Goal: Task Accomplishment & Management: Use online tool/utility

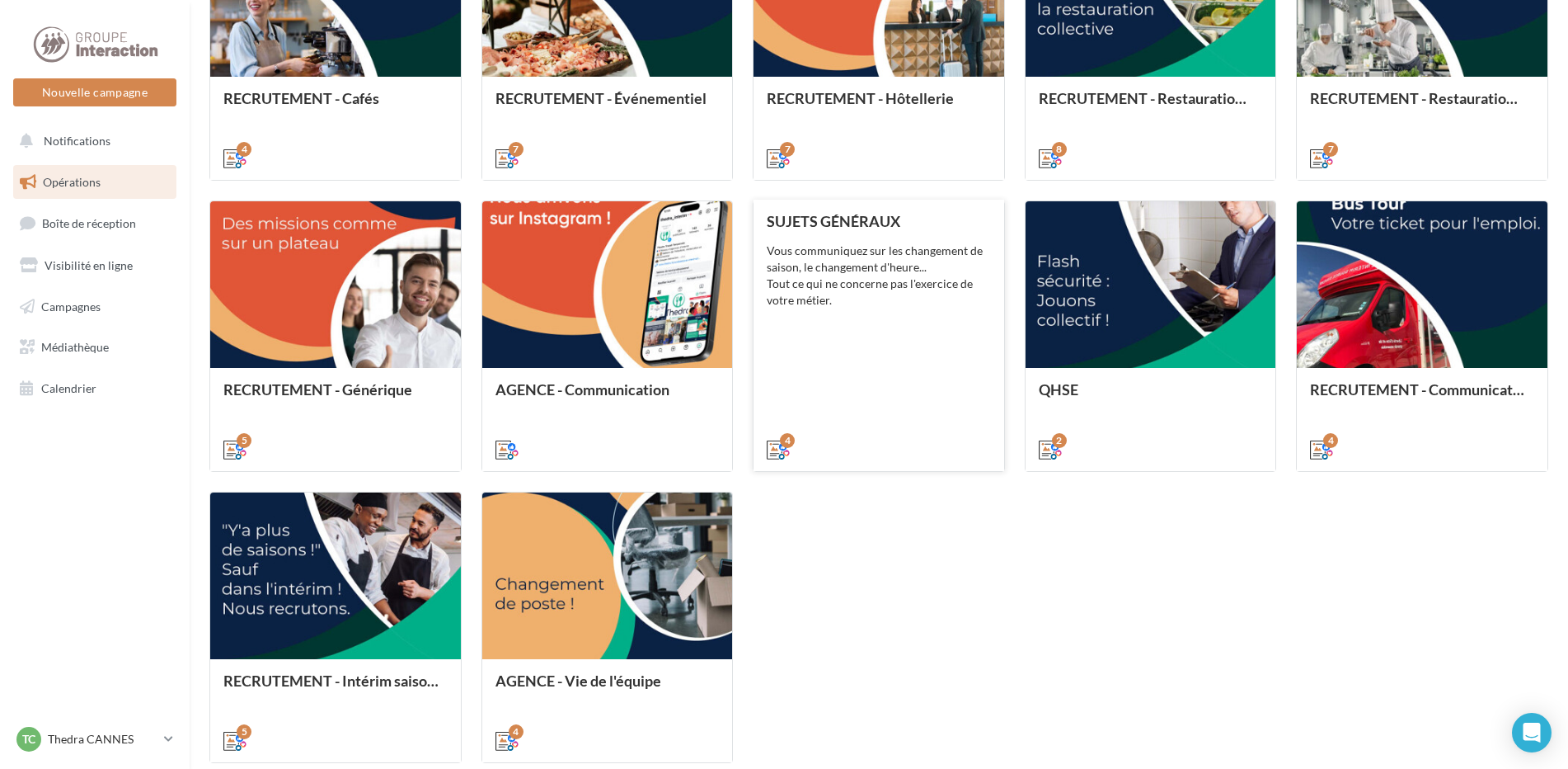
scroll to position [379, 0]
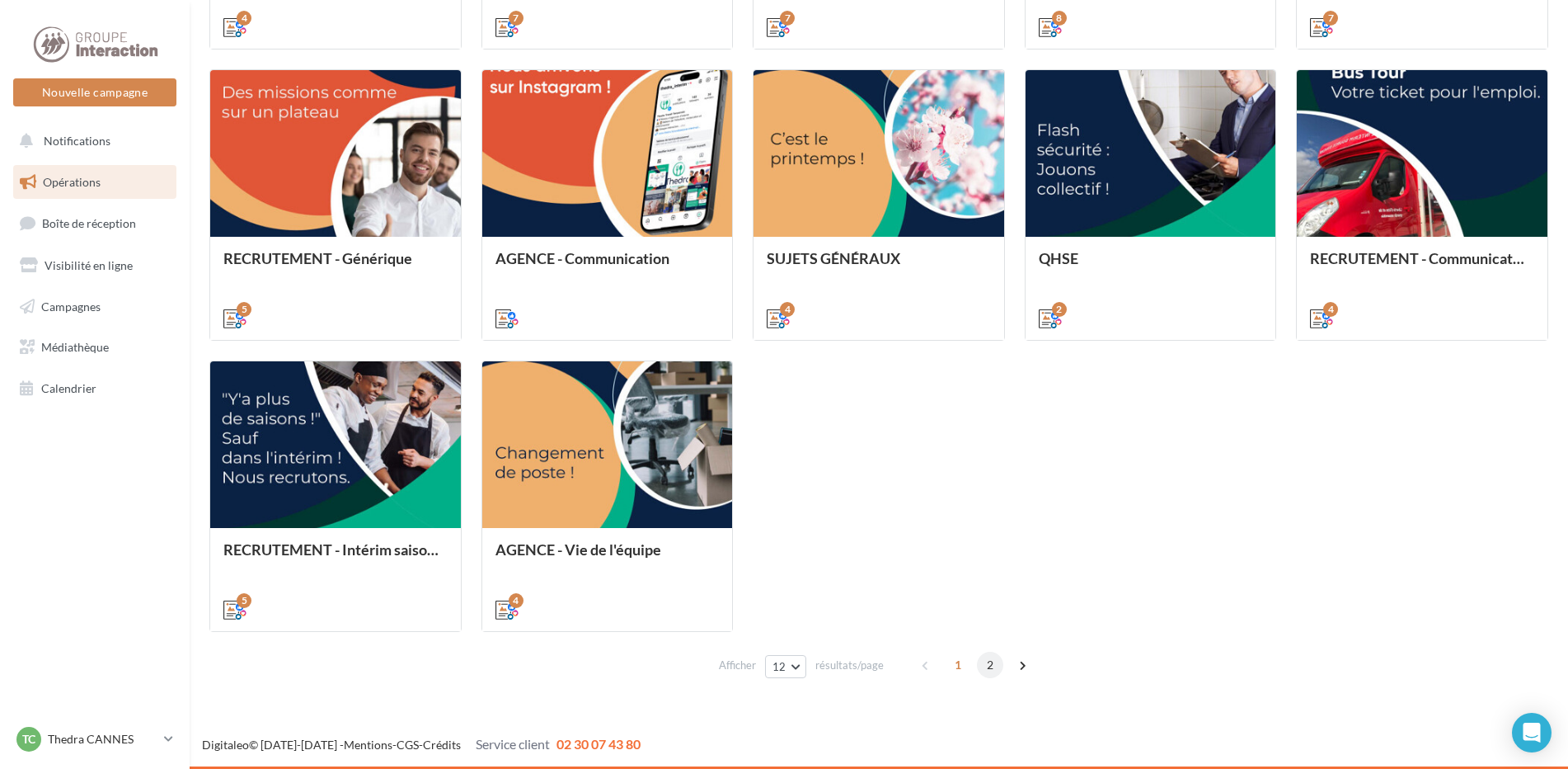
click at [991, 668] on span "2" at bounding box center [990, 665] width 26 height 26
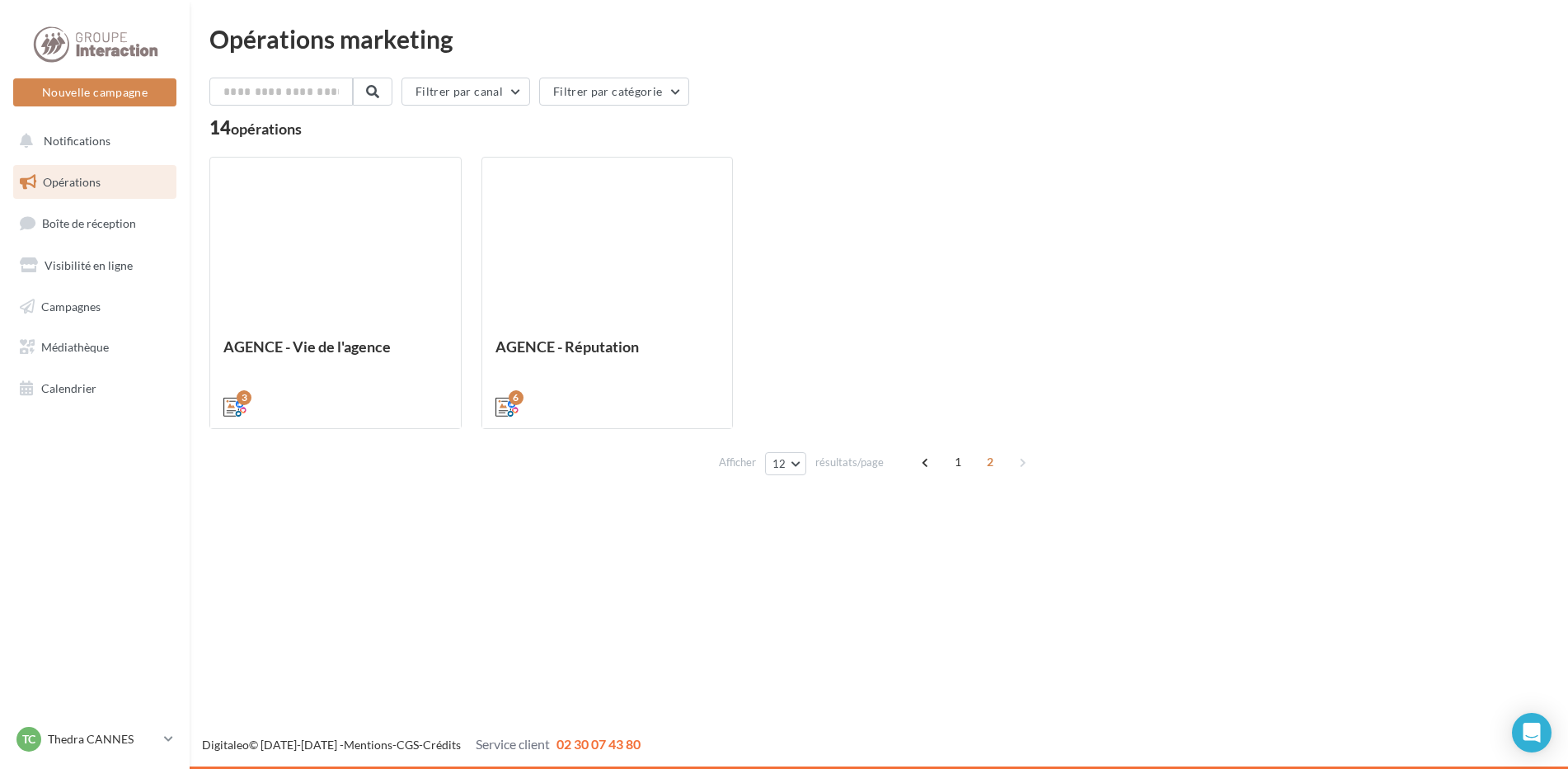
scroll to position [0, 0]
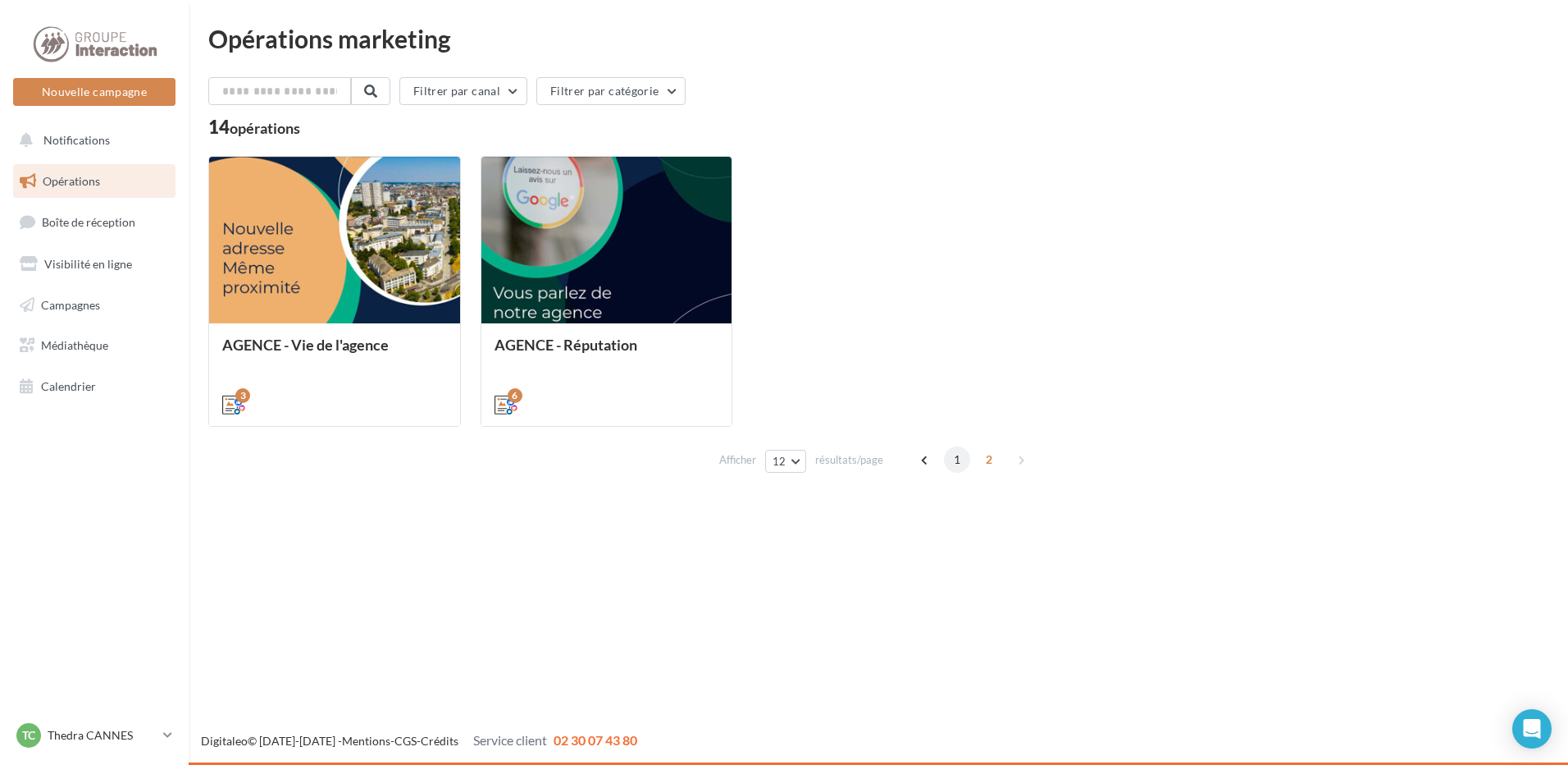
click at [958, 465] on span "1" at bounding box center [957, 460] width 26 height 26
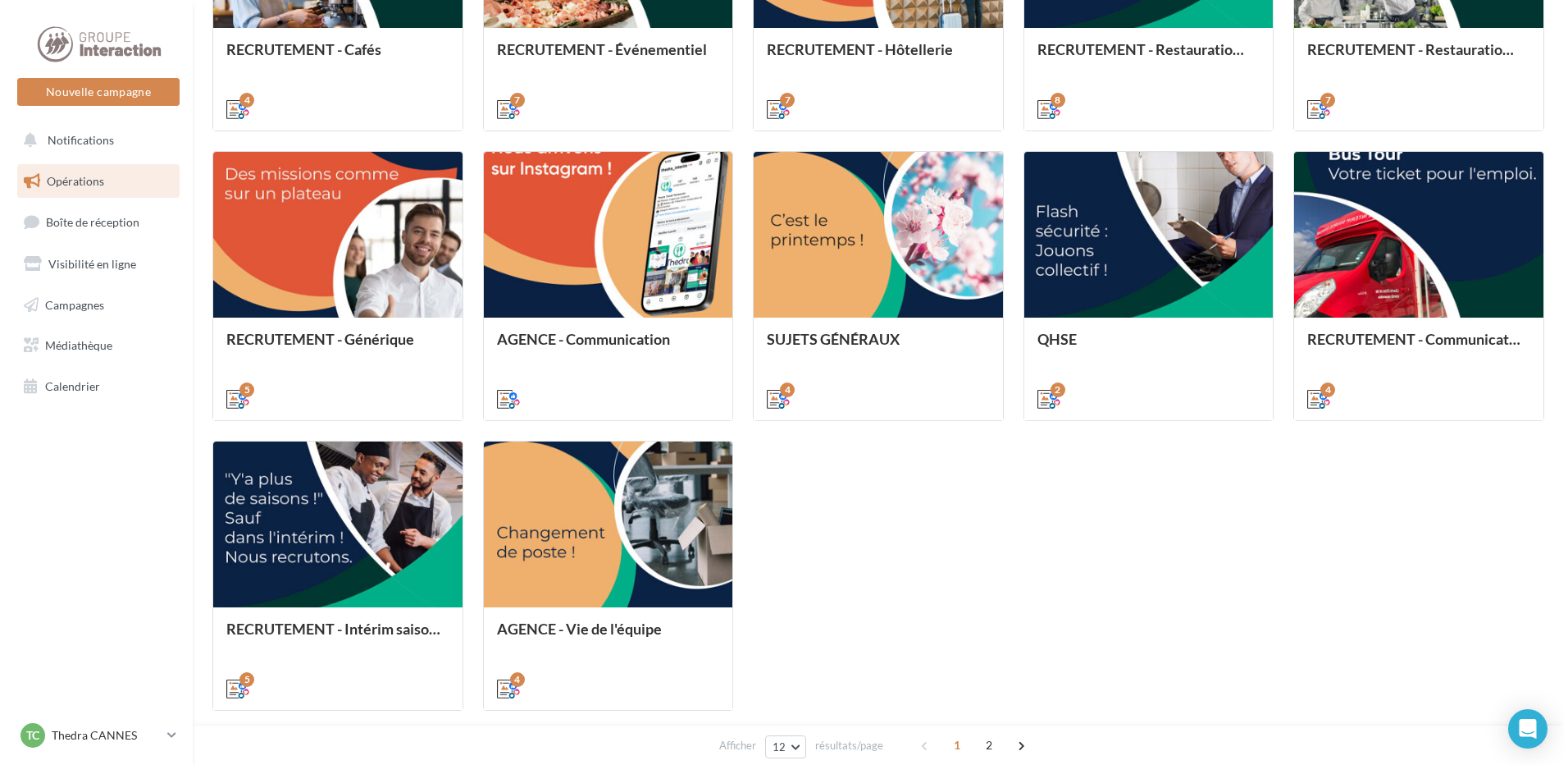
scroll to position [213, 0]
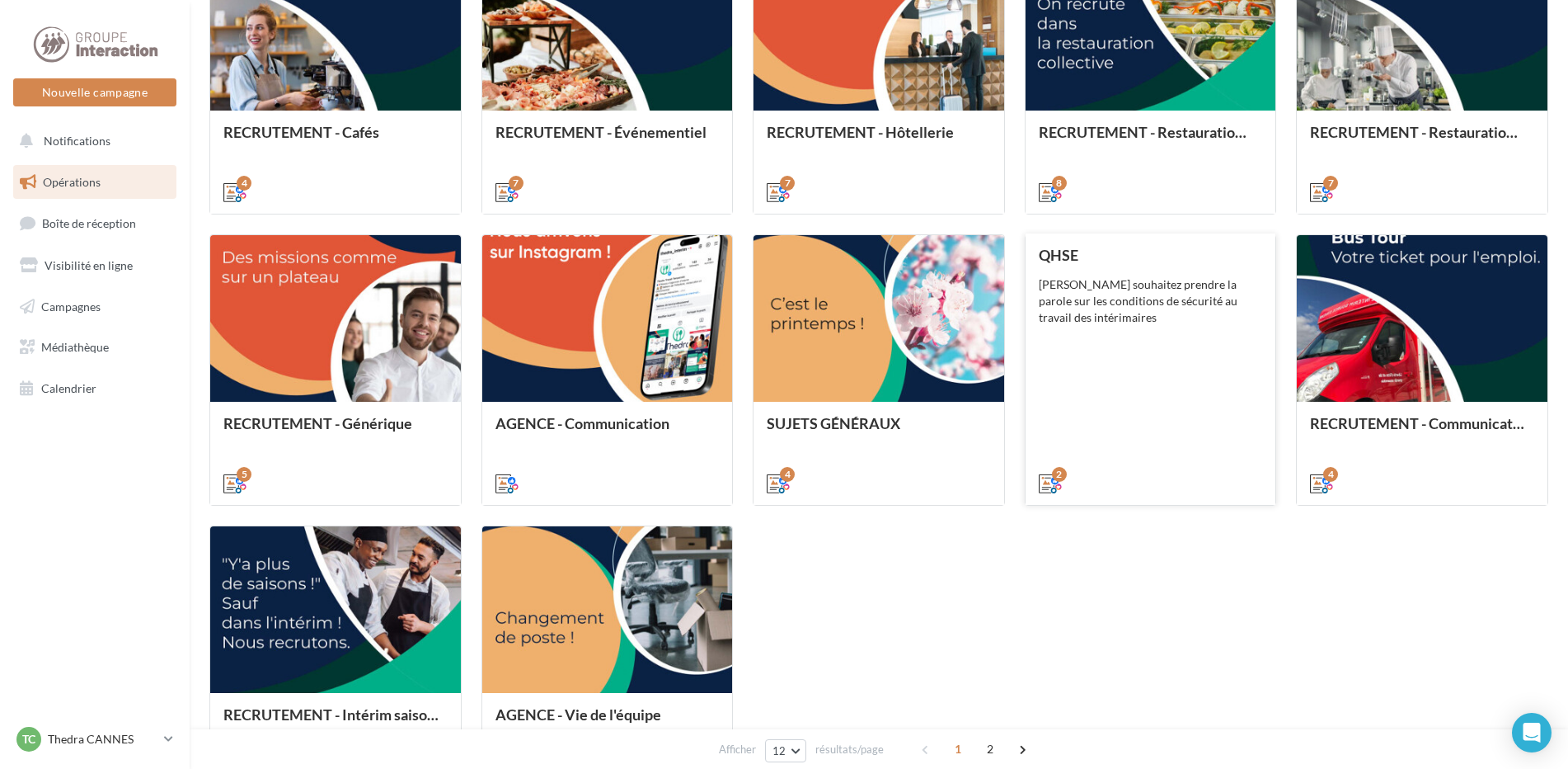
click at [1141, 395] on div "QHSE Vous souhaitez prendre la parole sur les conditions de sécurité au travail…" at bounding box center [1151, 367] width 224 height 243
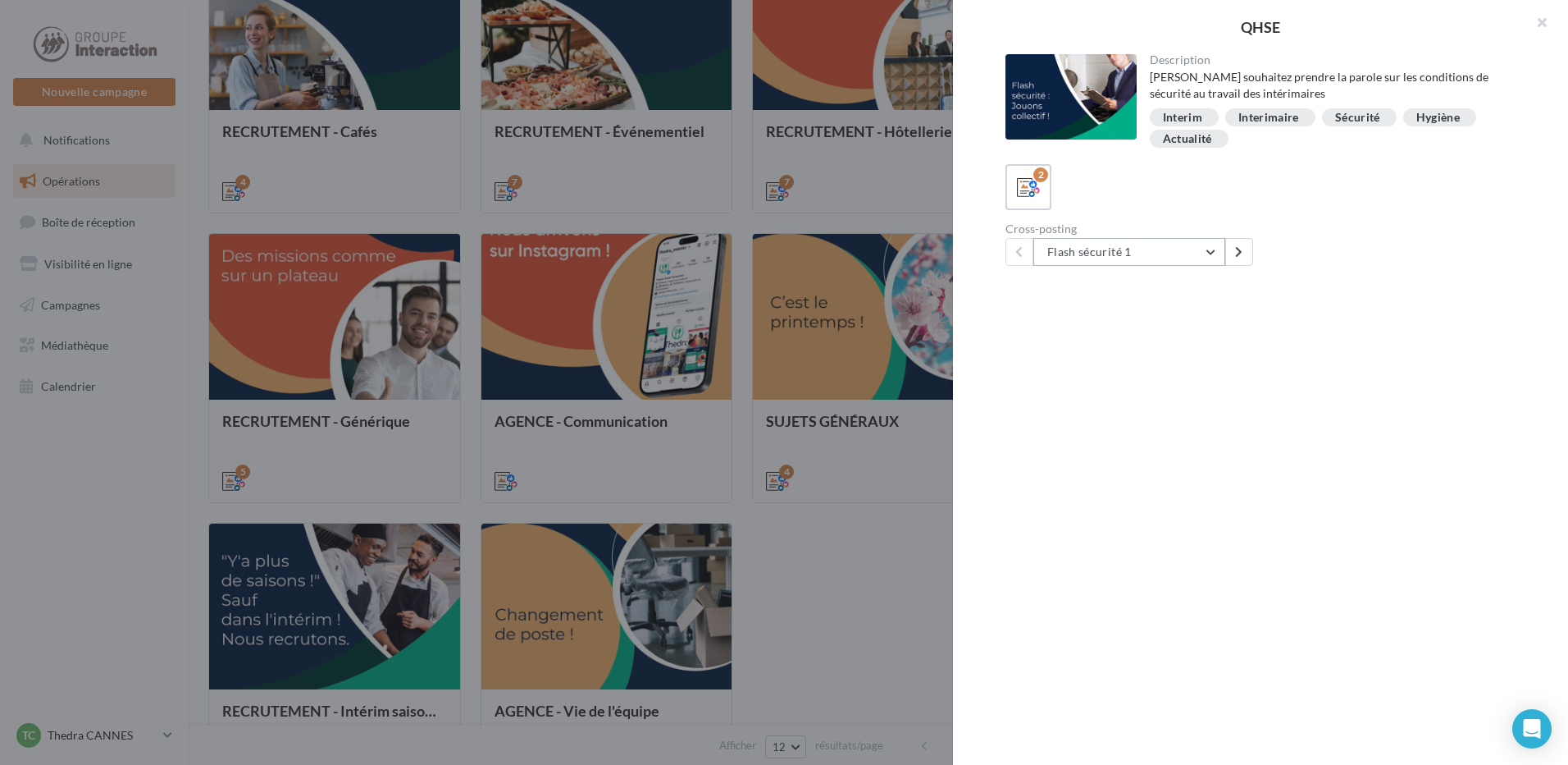
click at [1150, 249] on button "Flash sécurité 1" at bounding box center [1129, 252] width 192 height 28
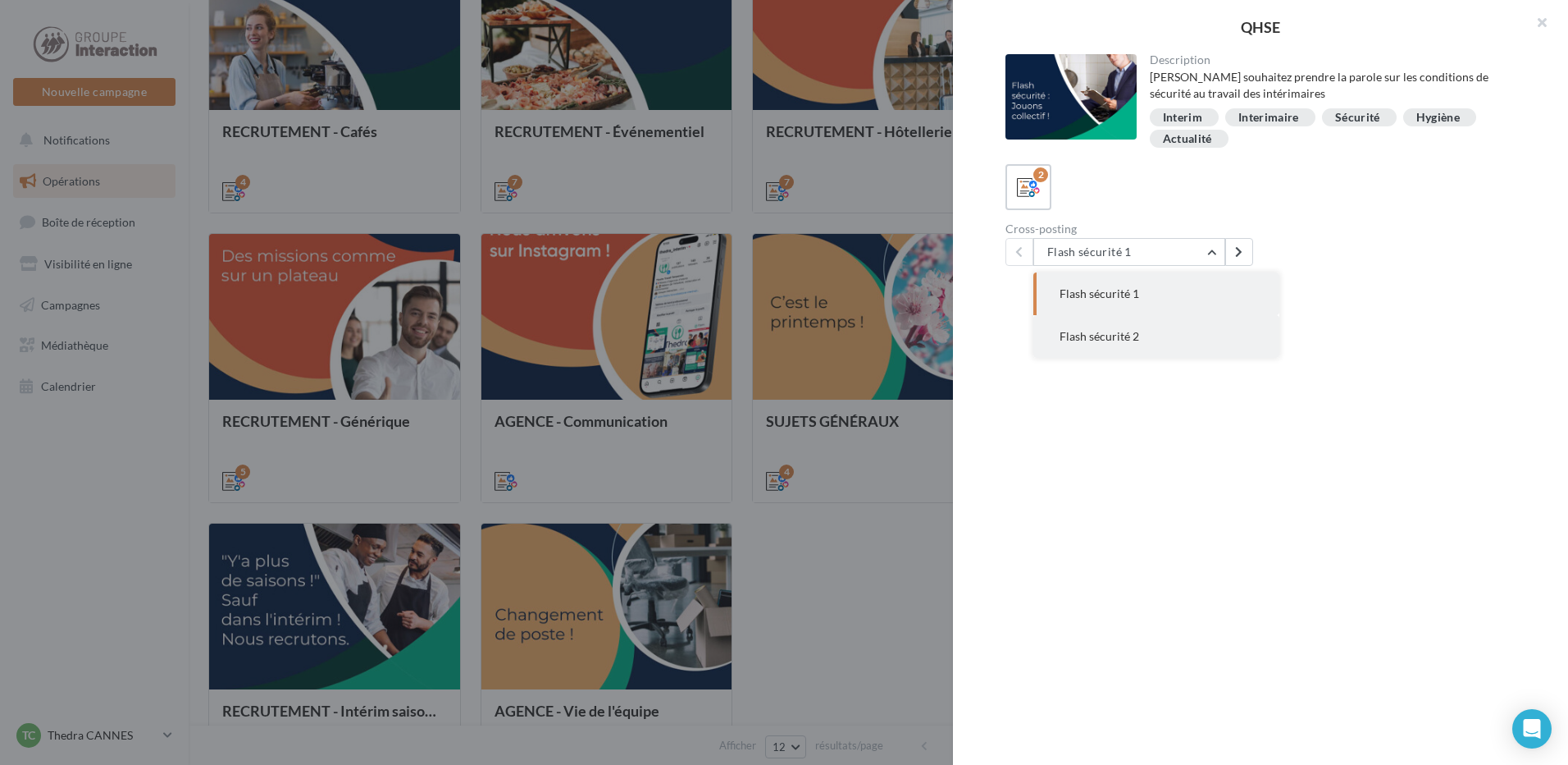
click at [1129, 331] on span "Flash sécurité 2" at bounding box center [1099, 336] width 79 height 14
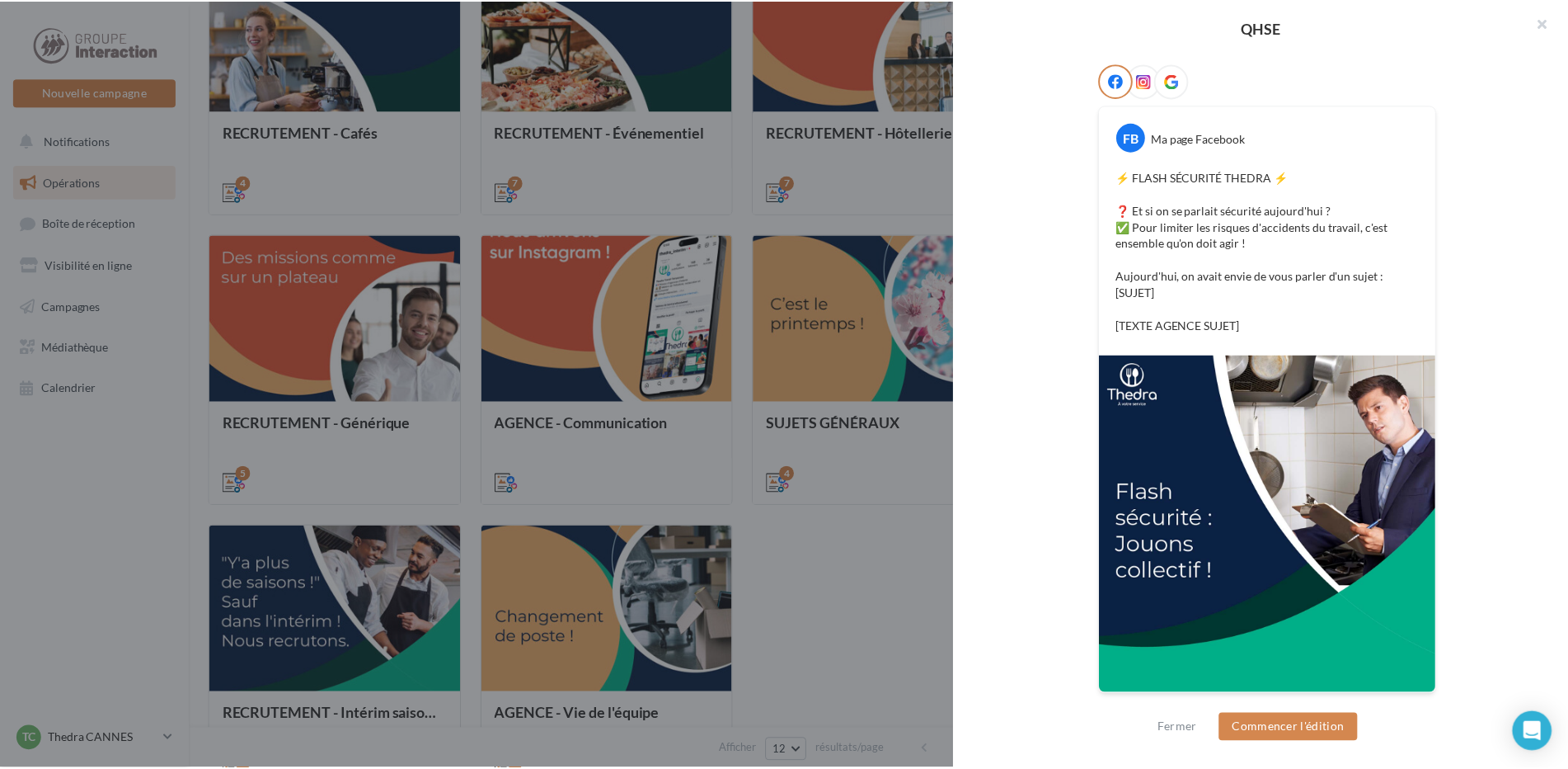
scroll to position [0, 0]
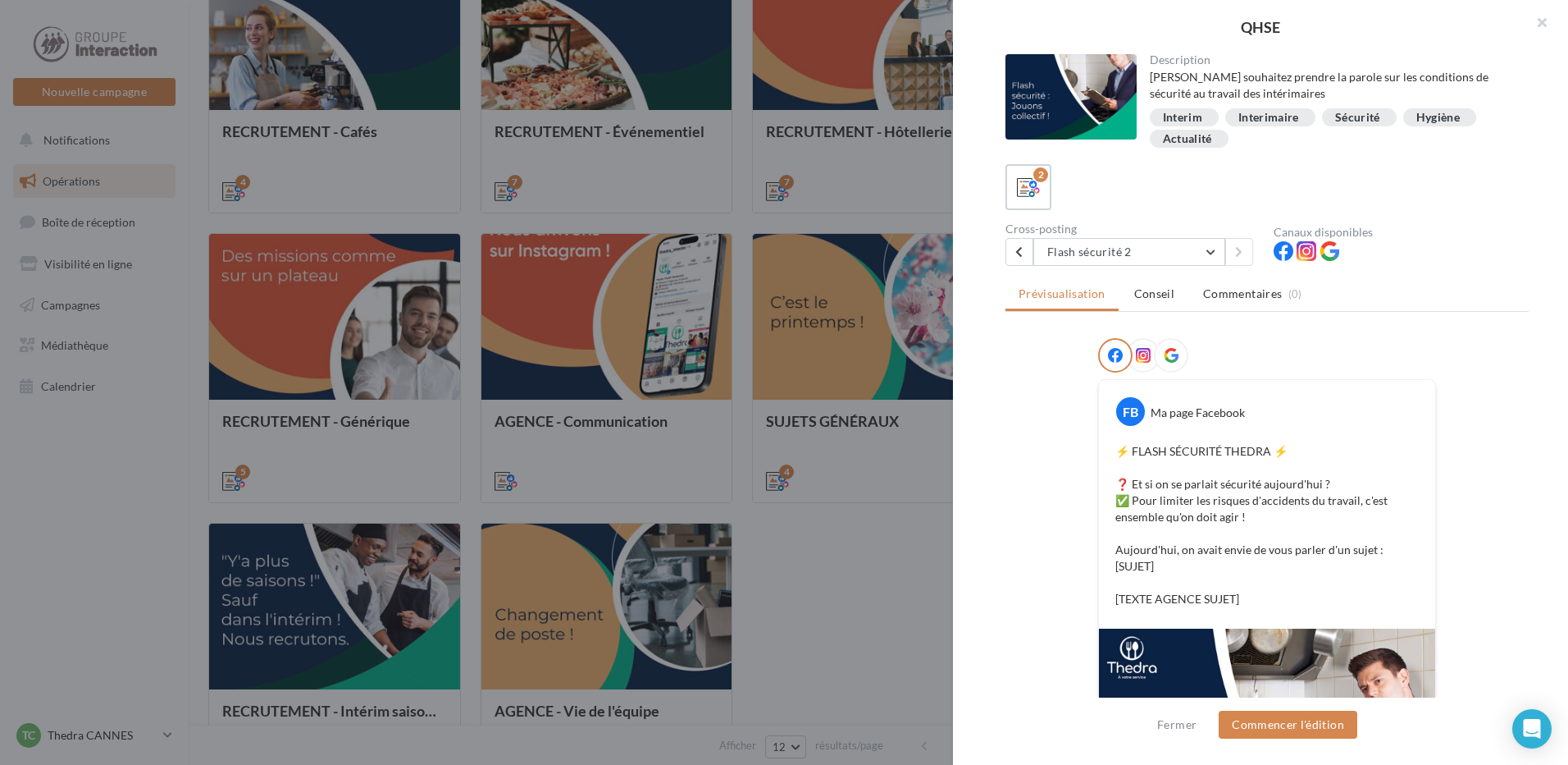
click at [591, 161] on div at bounding box center [784, 382] width 1568 height 765
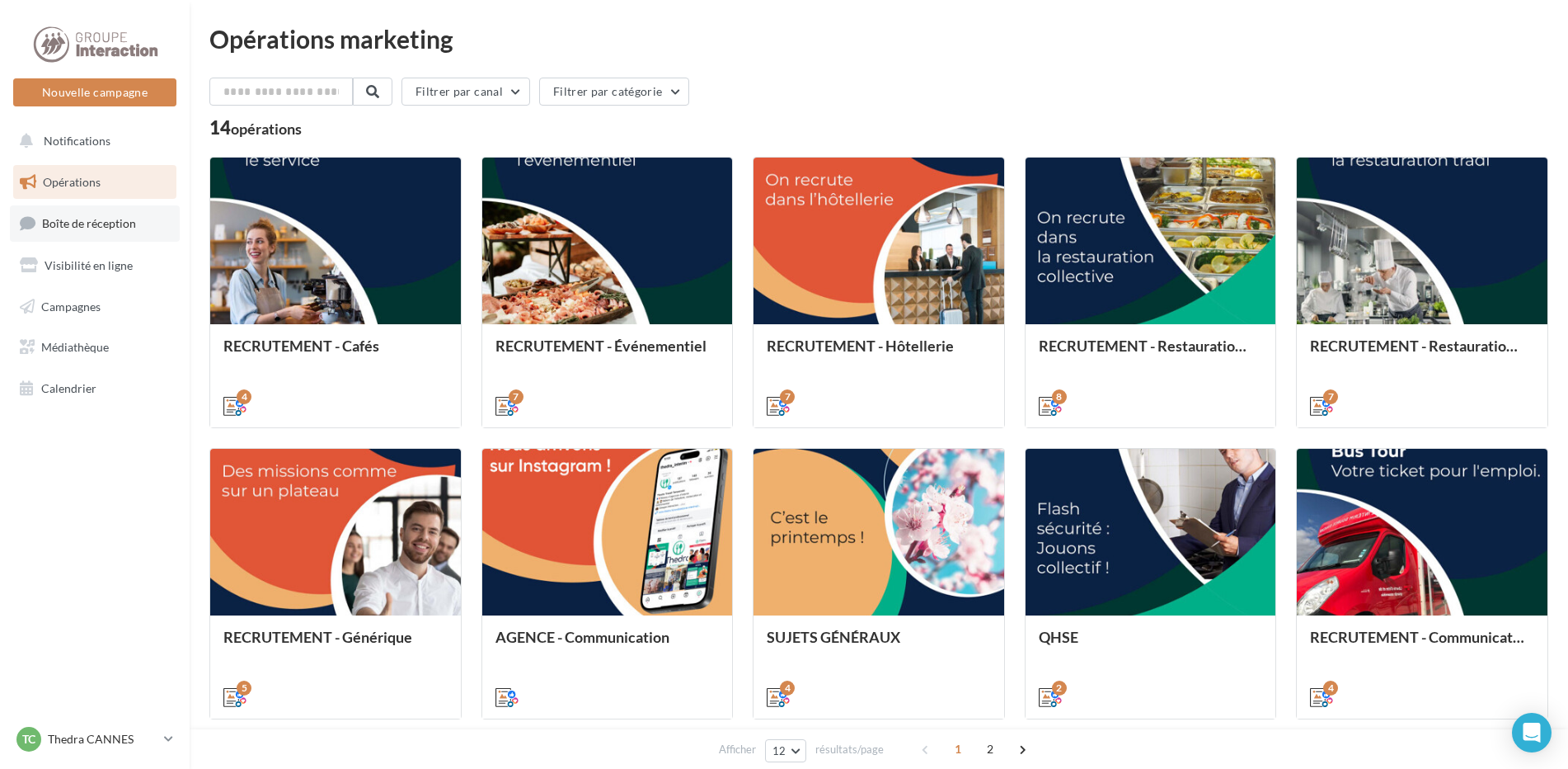
click at [87, 222] on span "Boîte de réception" at bounding box center [89, 223] width 94 height 14
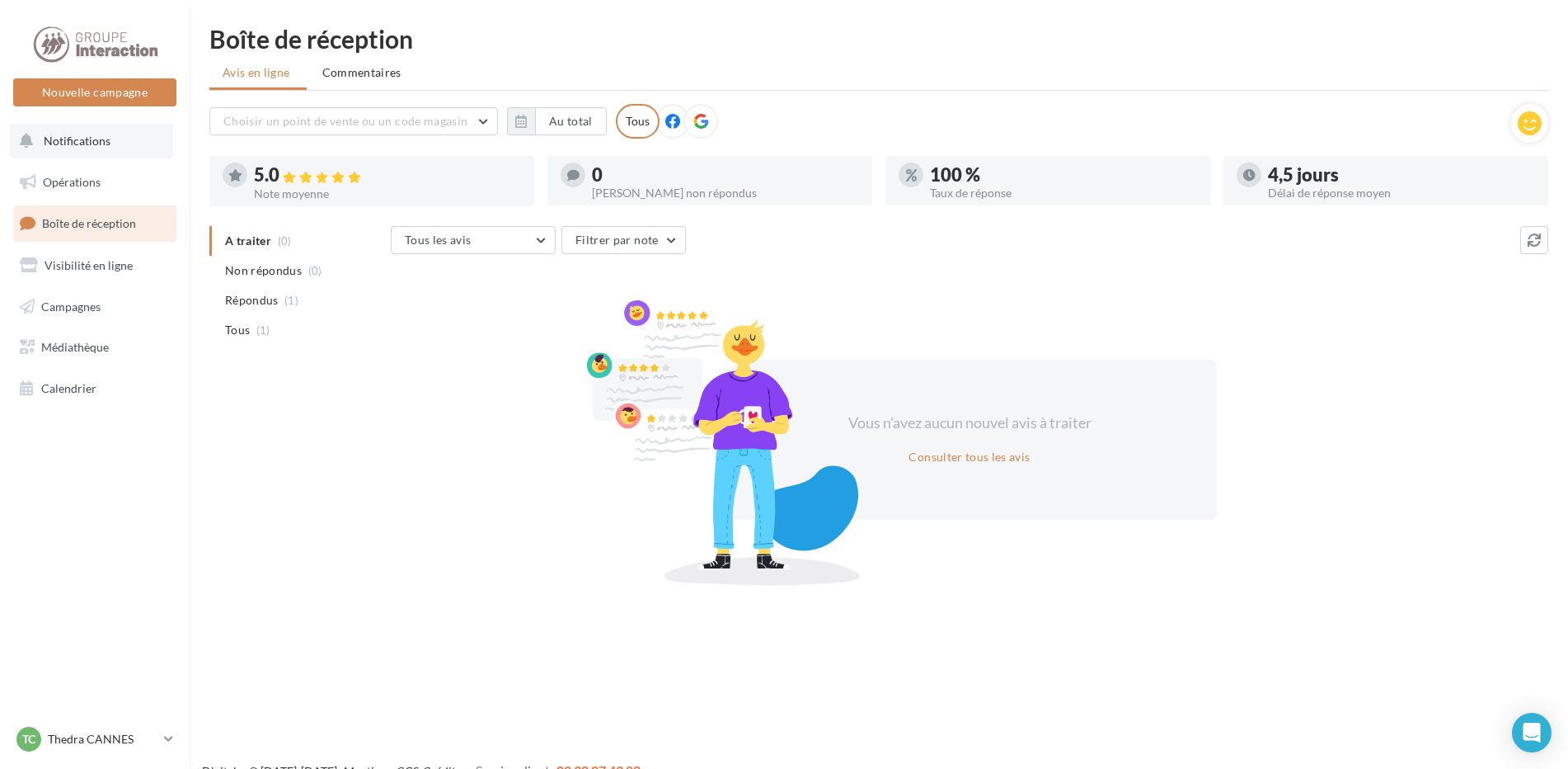
click at [85, 141] on span "Notifications" at bounding box center [77, 140] width 67 height 14
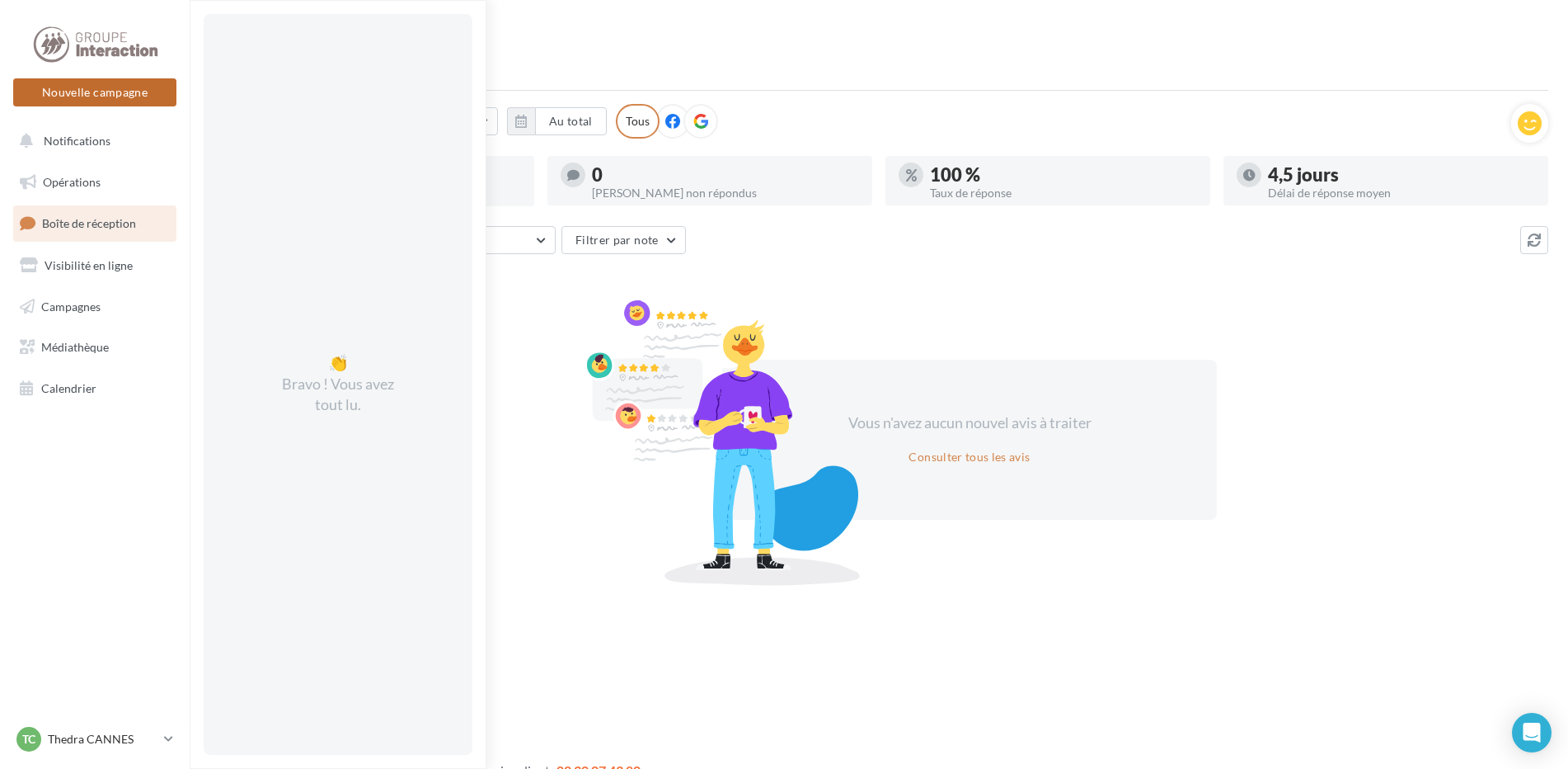
click at [97, 89] on button "Nouvelle campagne" at bounding box center [95, 92] width 163 height 28
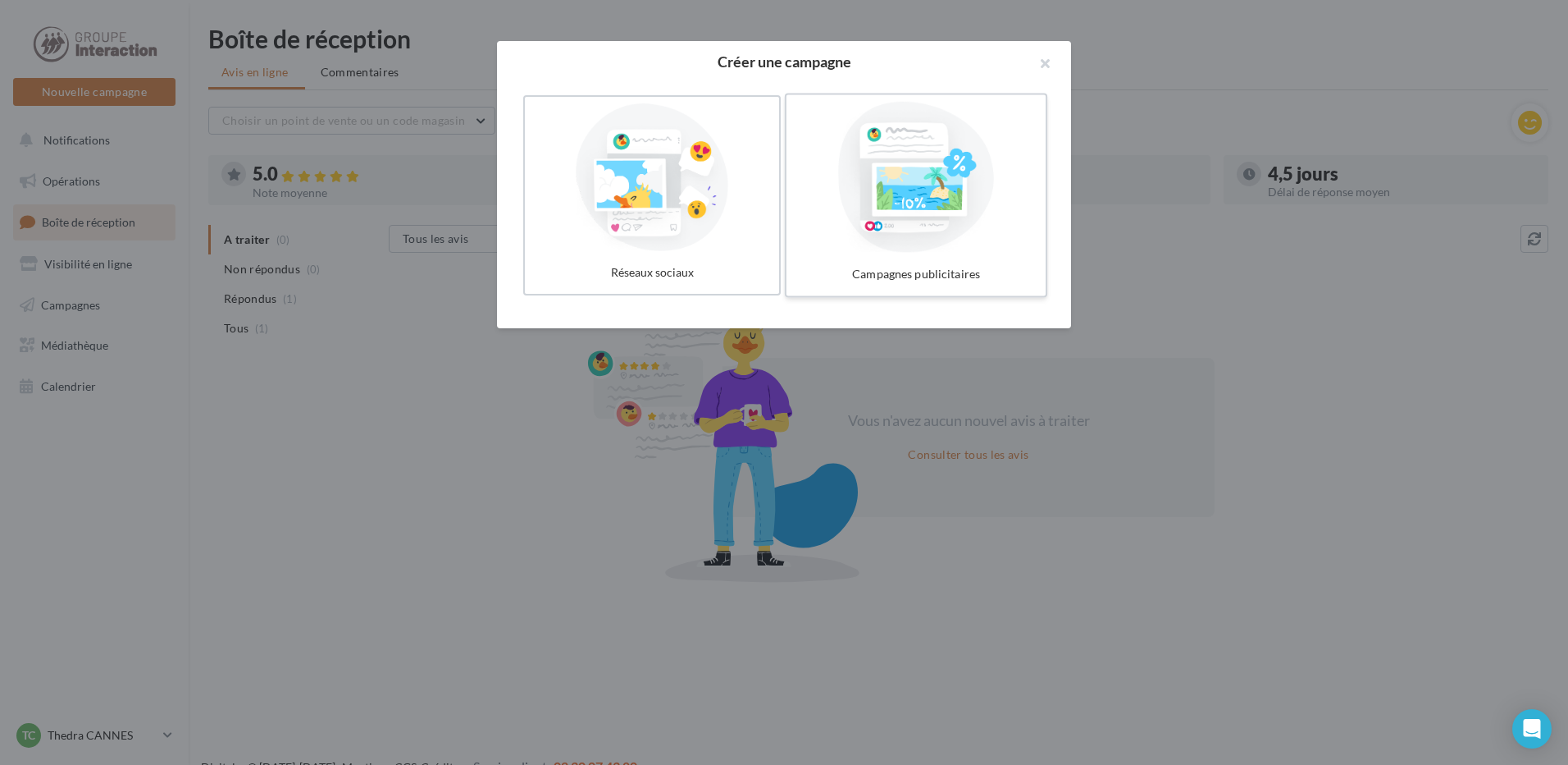
click at [951, 164] on div at bounding box center [916, 177] width 246 height 151
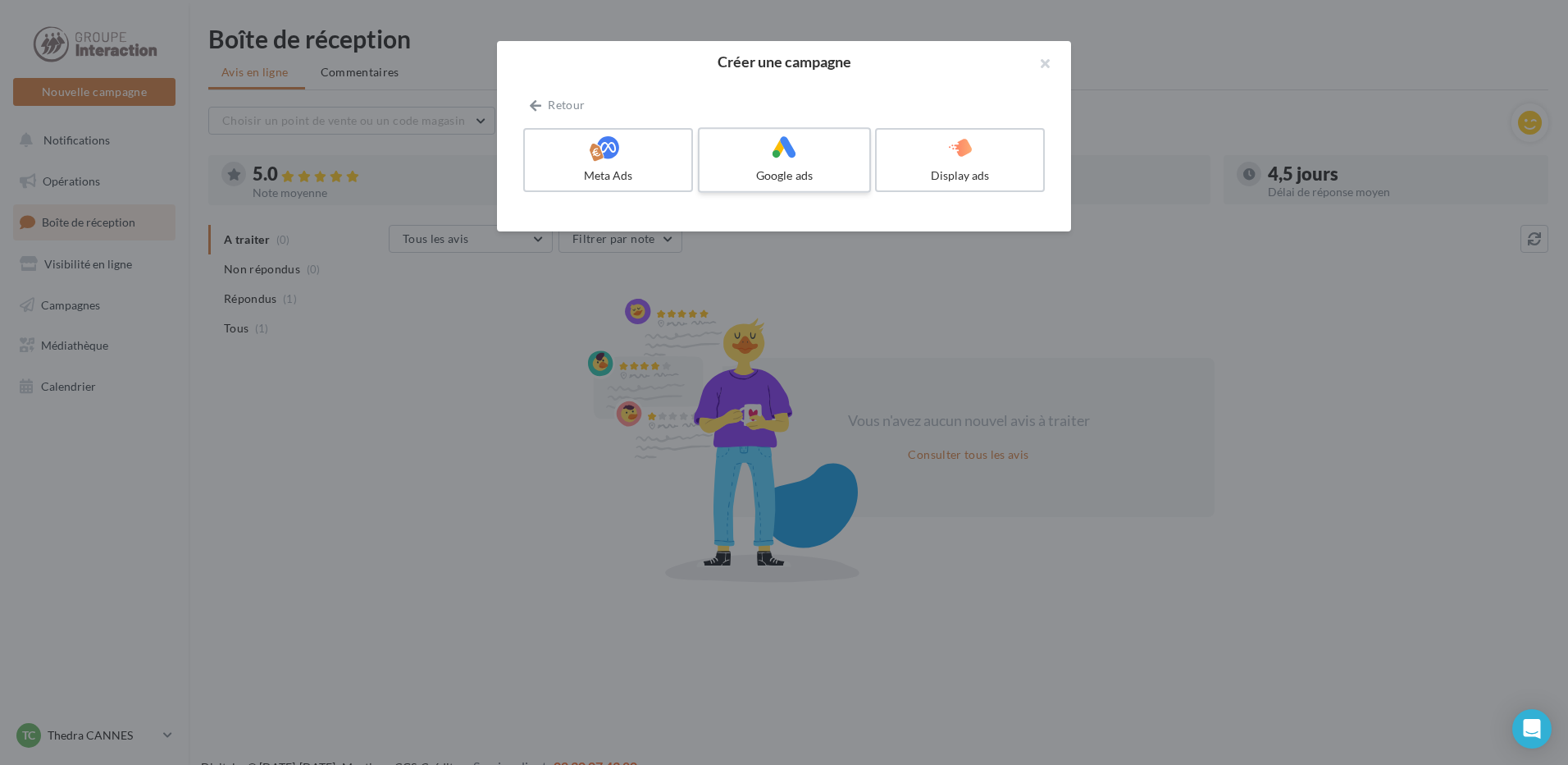
click at [782, 157] on icon at bounding box center [784, 147] width 24 height 24
